Goal: Information Seeking & Learning: Learn about a topic

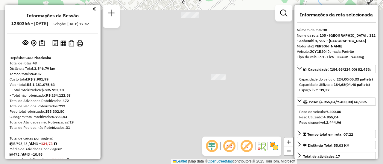
select select "**********"
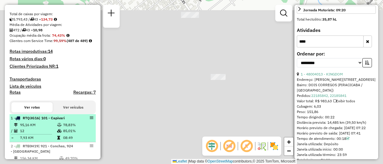
scroll to position [174, 0]
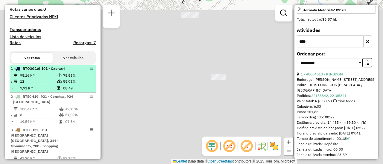
click at [48, 71] on span "| 101 - Capivari" at bounding box center [52, 68] width 26 height 4
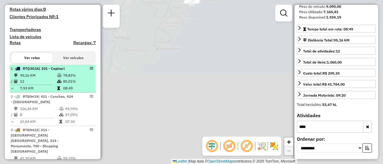
scroll to position [111, 0]
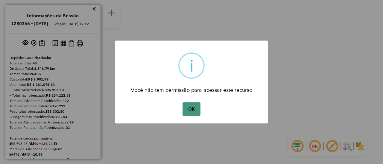
click at [190, 105] on button "OK" at bounding box center [191, 110] width 18 height 14
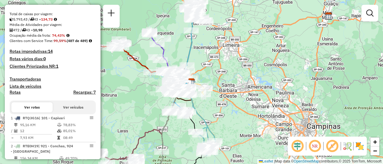
scroll to position [149, 0]
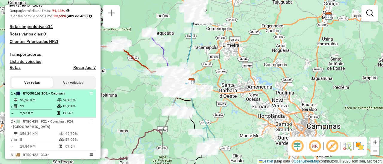
click at [47, 109] on td "12" at bounding box center [38, 106] width 37 height 6
select select "**********"
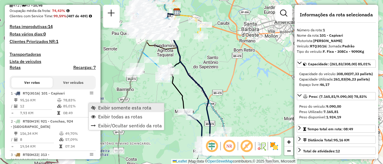
click at [121, 110] on span "Exibir somente esta rota" at bounding box center [124, 107] width 53 height 5
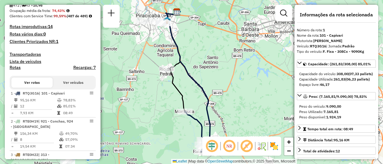
click at [229, 149] on em at bounding box center [229, 146] width 14 height 14
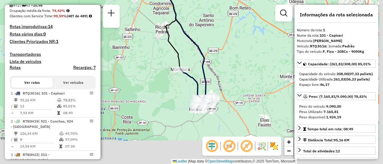
drag, startPoint x: 246, startPoint y: 102, endPoint x: 241, endPoint y: 54, distance: 48.4
click at [241, 54] on div "Janela de atendimento Grade de atendimento Capacidade Transportadoras Veículos …" at bounding box center [191, 82] width 383 height 164
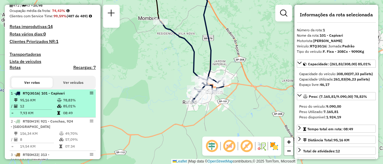
scroll to position [174, 0]
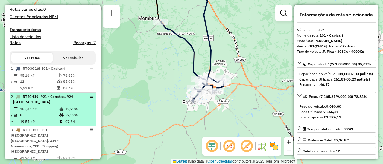
click at [42, 112] on td "156,34 KM" at bounding box center [39, 109] width 39 height 6
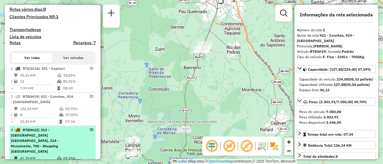
click at [34, 132] on span "RTE0H22" at bounding box center [31, 130] width 16 height 4
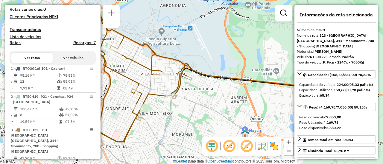
drag, startPoint x: 217, startPoint y: 106, endPoint x: 237, endPoint y: 88, distance: 26.8
click at [236, 88] on div "Janela de atendimento Grade de atendimento Capacidade Transportadoras Veículos …" at bounding box center [191, 82] width 383 height 164
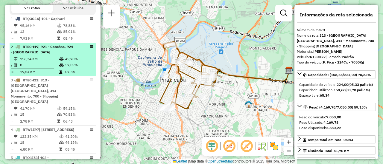
scroll to position [249, 0]
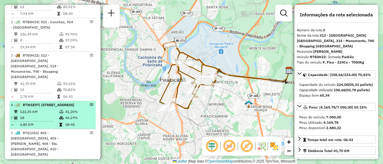
click at [38, 108] on div "4 - RTW1E97 | 401 - Charqueada, 402 - Santa Luzia, 405 - Vila Sônia" at bounding box center [42, 105] width 63 height 5
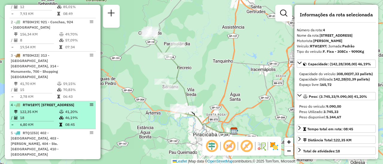
scroll to position [274, 0]
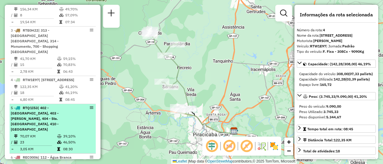
click at [37, 126] on div "5 - RTQ1I53 | 402 - Santa Luzia, 403 - Mário Denini, 404 - Sta. Teresinha, 410 …" at bounding box center [42, 118] width 63 height 27
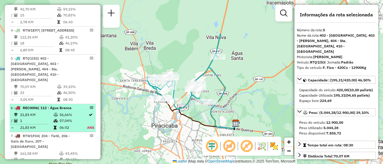
scroll to position [349, 0]
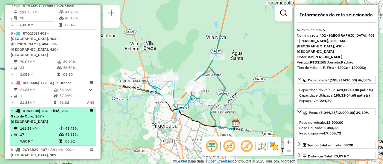
click at [33, 125] on li "7 - RTW1F04 | 204 - Tietê, 206 - Galo de Ouro, 207 - Costa Rica 161,58 KM 43,45…" at bounding box center [53, 126] width 86 height 39
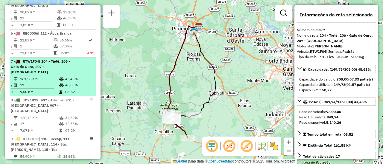
scroll to position [423, 0]
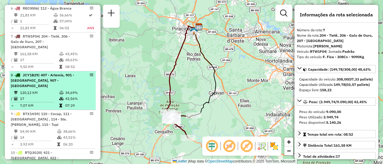
click at [43, 96] on td "17" at bounding box center [39, 99] width 39 height 6
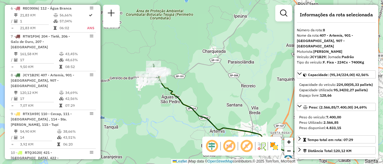
drag, startPoint x: 123, startPoint y: 72, endPoint x: 152, endPoint y: 99, distance: 39.8
click at [152, 99] on div "Janela de atendimento Grade de atendimento Capacidade Transportadoras Veículos …" at bounding box center [191, 82] width 383 height 164
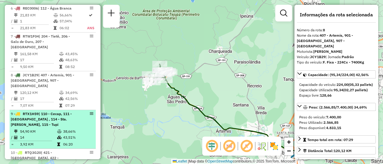
click at [32, 129] on td "54,90 KM" at bounding box center [38, 132] width 37 height 6
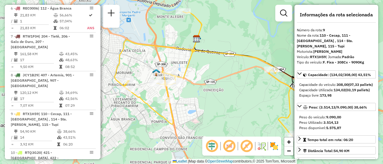
drag, startPoint x: 220, startPoint y: 107, endPoint x: 222, endPoint y: 110, distance: 4.3
click at [222, 110] on div "Janela de atendimento Grade de atendimento Capacidade Transportadoras Veículos …" at bounding box center [191, 82] width 383 height 164
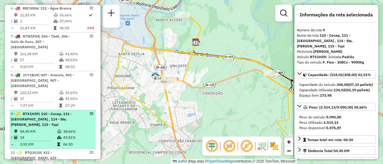
scroll to position [473, 0]
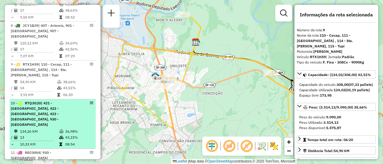
click at [48, 129] on td "134,26 KM" at bounding box center [39, 132] width 39 height 6
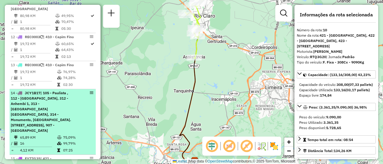
scroll to position [697, 0]
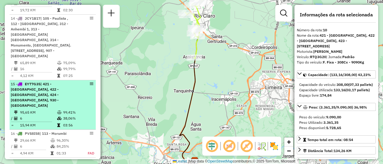
click at [40, 116] on td "6" at bounding box center [38, 119] width 37 height 6
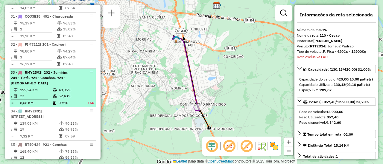
scroll to position [1412, 0]
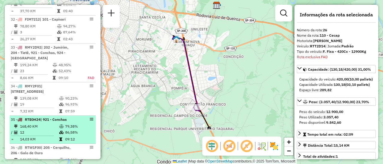
click at [40, 124] on td "168,40 KM" at bounding box center [39, 127] width 39 height 6
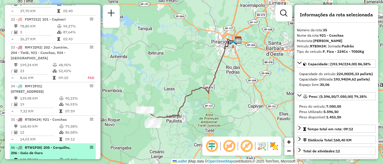
click at [35, 163] on td "16" at bounding box center [39, 166] width 39 height 6
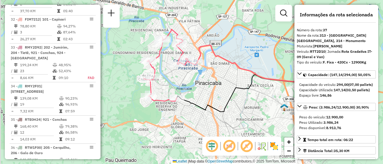
drag, startPoint x: 169, startPoint y: 102, endPoint x: 213, endPoint y: 91, distance: 45.3
click at [213, 91] on div "Janela de atendimento Grade de atendimento Capacidade Transportadoras Veículos …" at bounding box center [191, 82] width 383 height 164
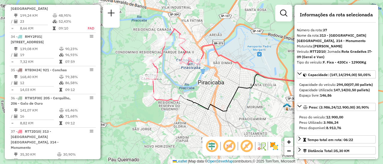
scroll to position [1487, 0]
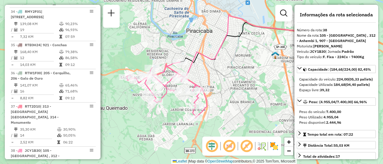
drag, startPoint x: 186, startPoint y: 85, endPoint x: 216, endPoint y: 69, distance: 33.7
click at [216, 69] on div "Janela de atendimento Grade de atendimento Capacidade Transportadoras Veículos …" at bounding box center [191, 82] width 383 height 164
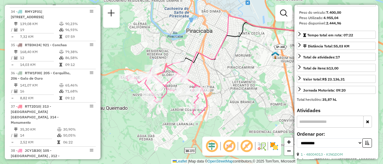
scroll to position [149, 0]
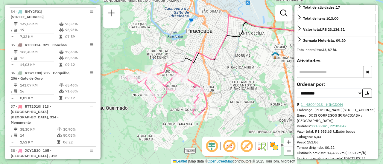
click at [333, 107] on link "1 - 48004013 - KINGDOM" at bounding box center [321, 105] width 42 height 4
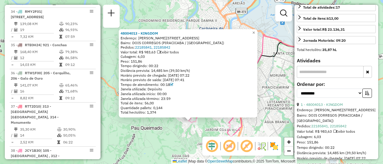
drag, startPoint x: 167, startPoint y: 97, endPoint x: 166, endPoint y: 137, distance: 39.5
click at [166, 137] on div "48004013 - KINGDOM Endereço: JOSE EDUARDO RUFINO DE OLIVEIR 171 Bairro: DOIS CO…" at bounding box center [191, 82] width 383 height 164
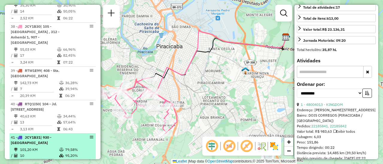
scroll to position [1636, 0]
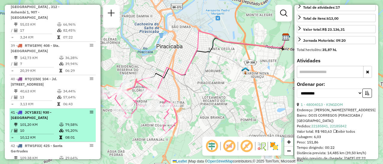
click at [36, 128] on td "10" at bounding box center [39, 131] width 39 height 6
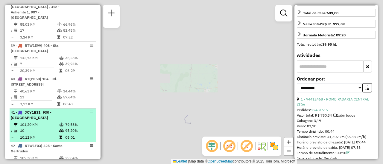
scroll to position [144, 0]
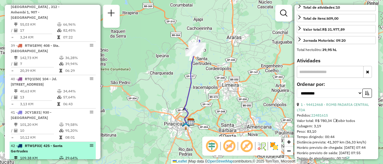
click at [35, 144] on span "RTW1F03" at bounding box center [33, 146] width 16 height 4
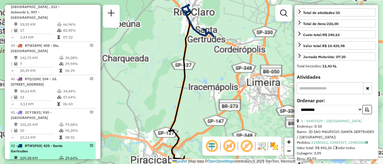
scroll to position [149, 0]
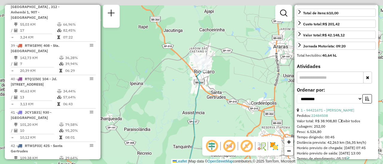
drag, startPoint x: 219, startPoint y: 39, endPoint x: 219, endPoint y: 97, distance: 58.3
click at [219, 97] on div "Janela de atendimento Grade de atendimento Capacidade Transportadoras Veículos …" at bounding box center [191, 82] width 383 height 164
